Goal: Use online tool/utility: Utilize a website feature to perform a specific function

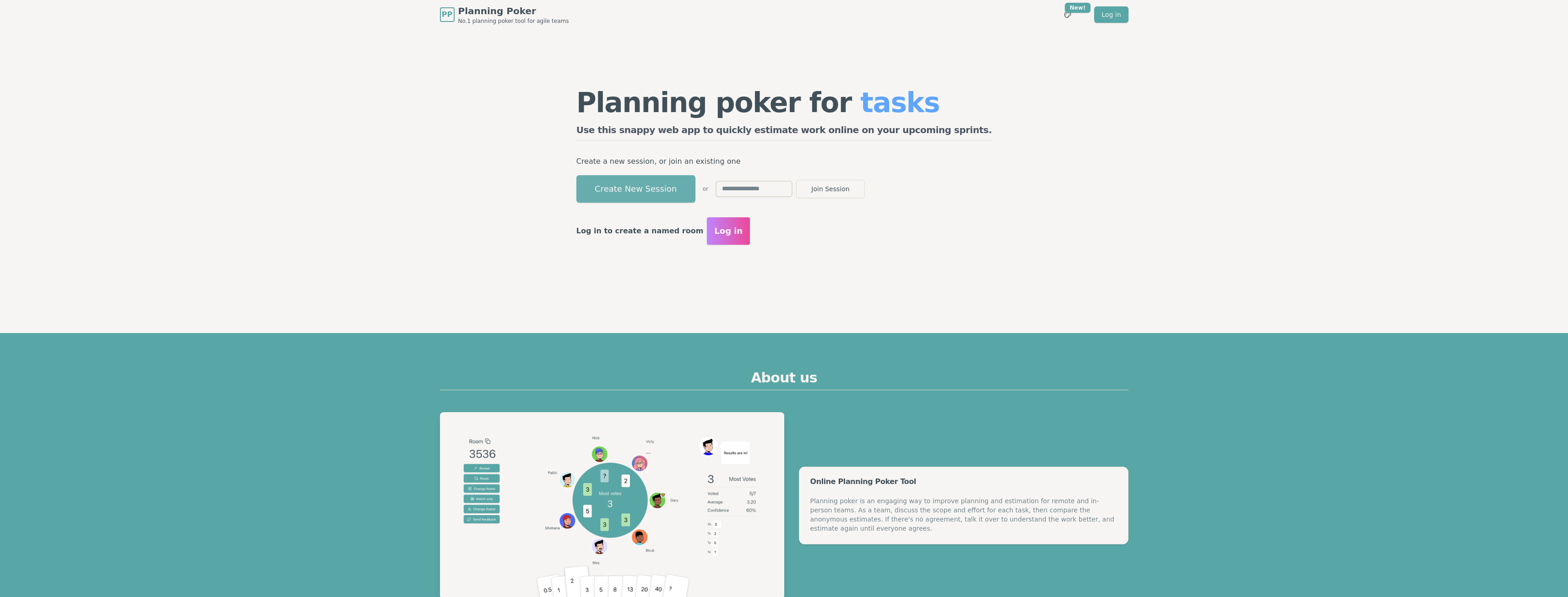
click at [665, 194] on button "Create New Session" at bounding box center [636, 189] width 119 height 27
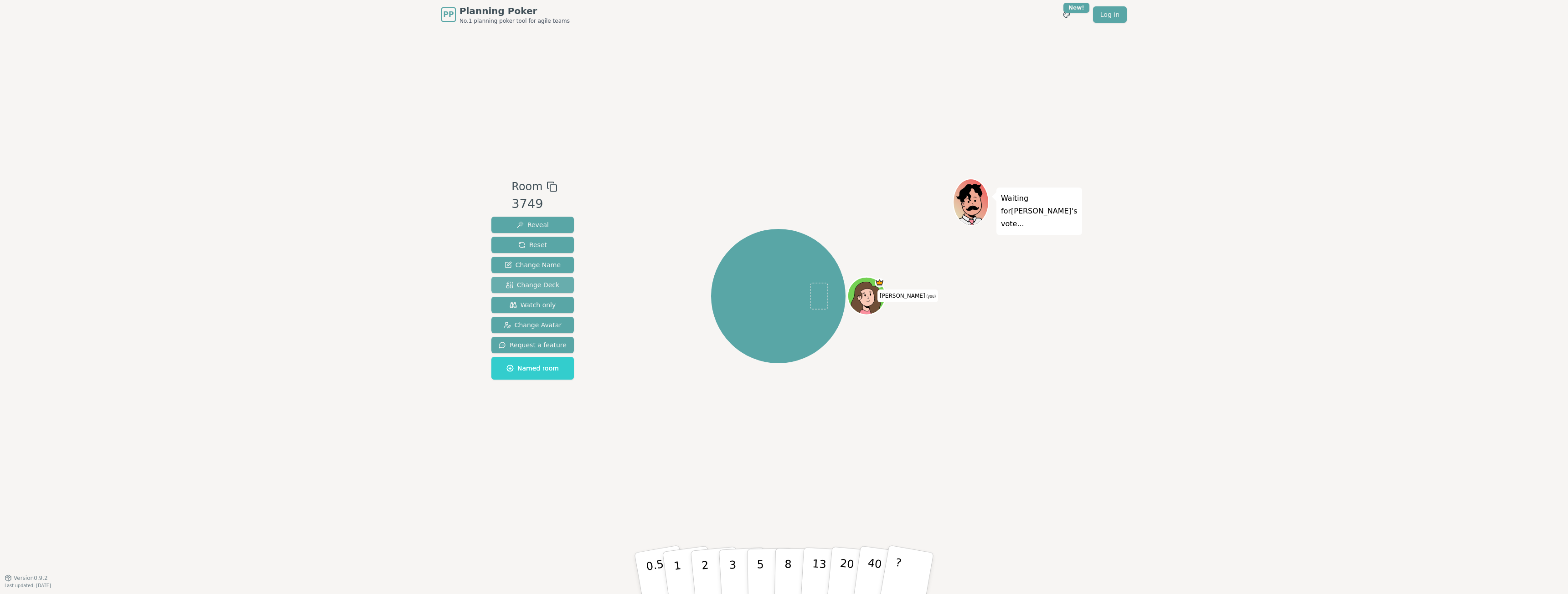
click at [552, 284] on span "Change Deck" at bounding box center [532, 285] width 54 height 9
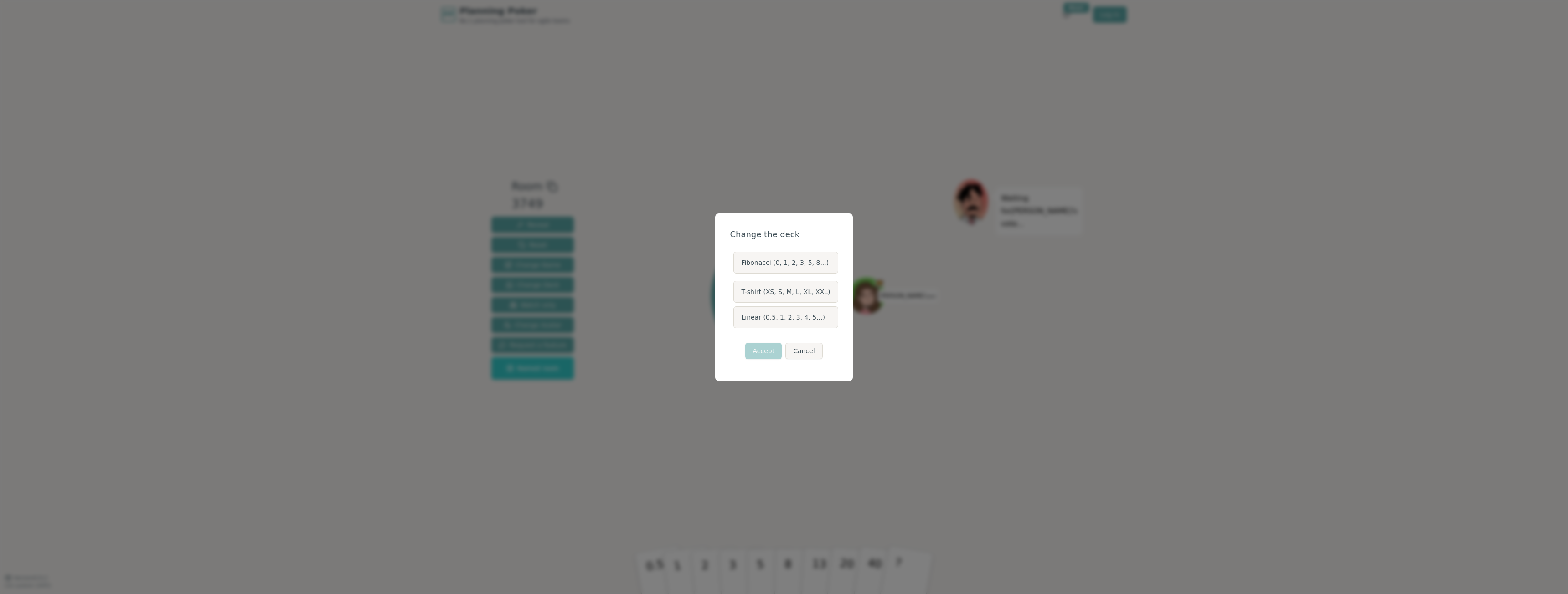
click at [766, 313] on label "Linear (0.5, 1, 2, 3, 4, 5...)" at bounding box center [785, 317] width 104 height 22
click at [737, 314] on button "Linear (0.5, 1, 2, 3, 4, 5...)" at bounding box center [733, 318] width 7 height 7
click at [772, 347] on button "Accept" at bounding box center [764, 351] width 37 height 17
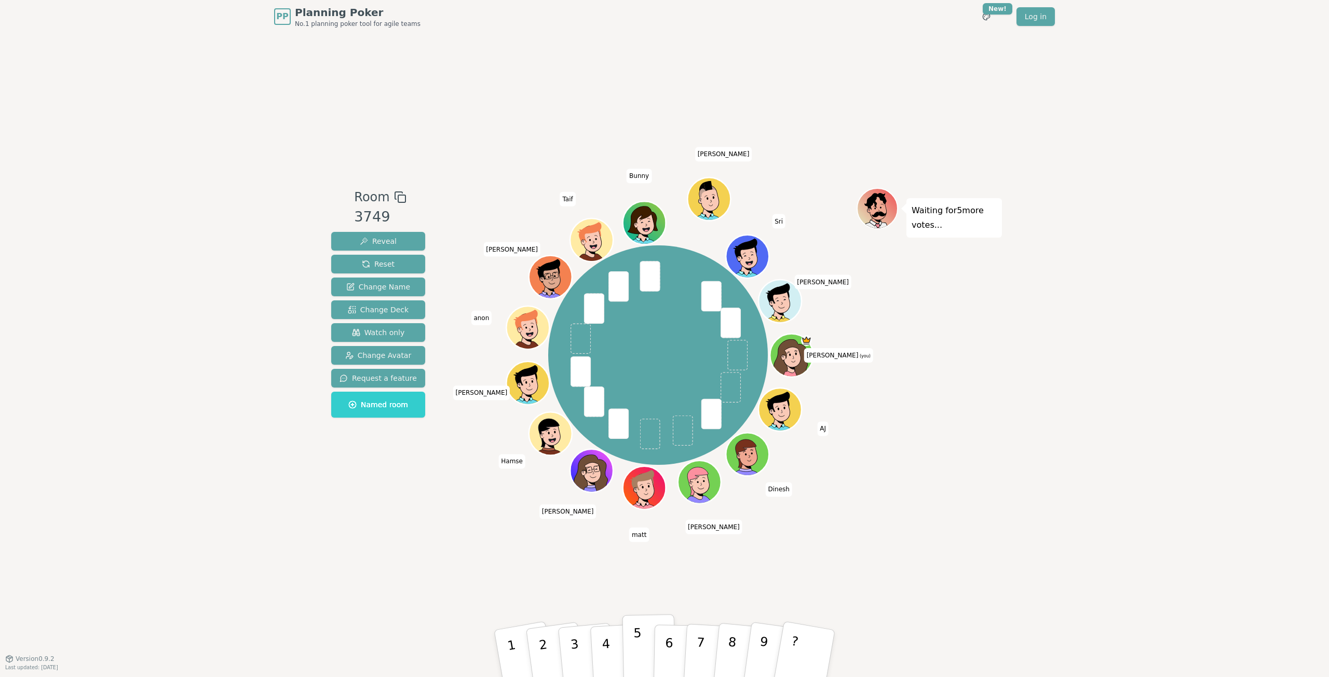
click at [643, 644] on button "5" at bounding box center [648, 654] width 53 height 79
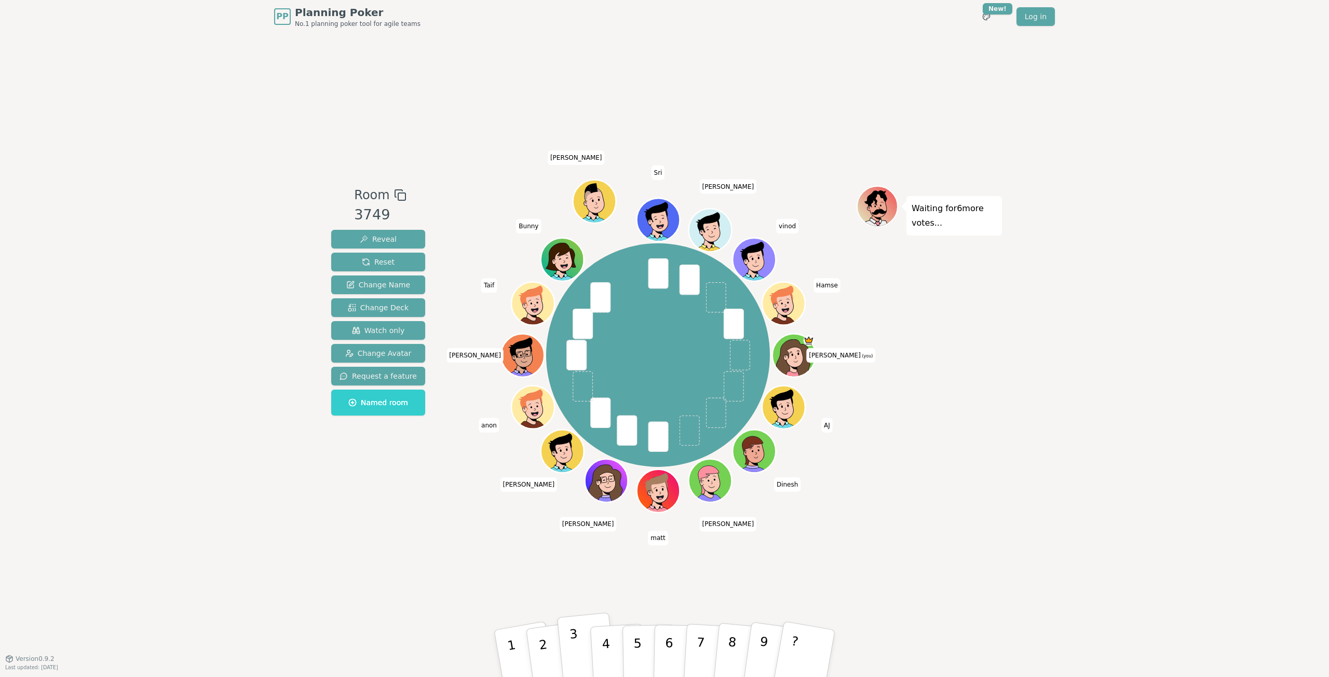
click at [572, 638] on p "3" at bounding box center [575, 655] width 13 height 57
click at [600, 646] on button "4" at bounding box center [618, 654] width 57 height 81
click at [606, 661] on p "4" at bounding box center [606, 655] width 11 height 57
